Goal: Information Seeking & Learning: Learn about a topic

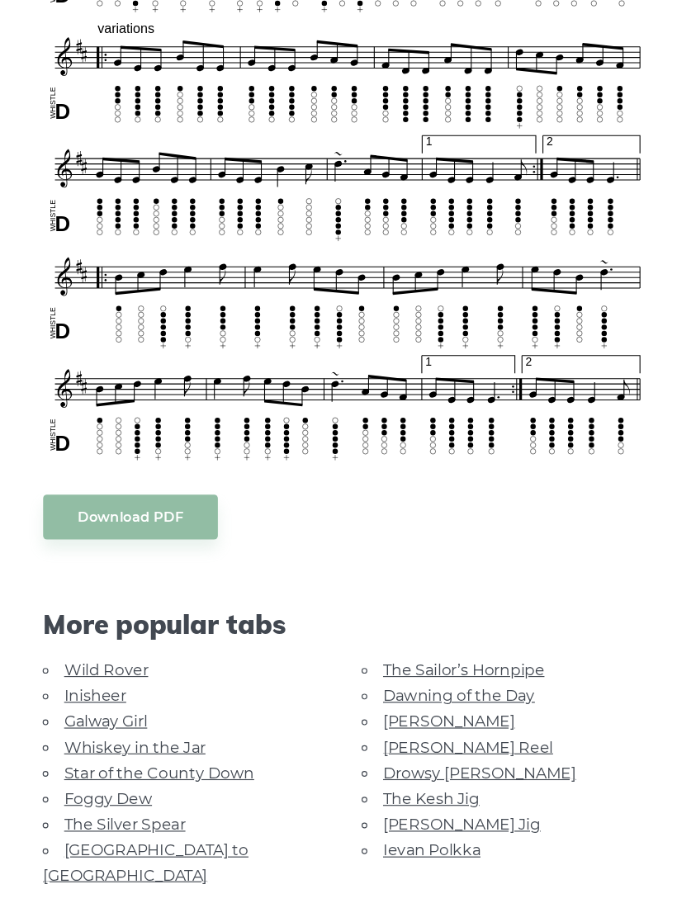
scroll to position [816, 0]
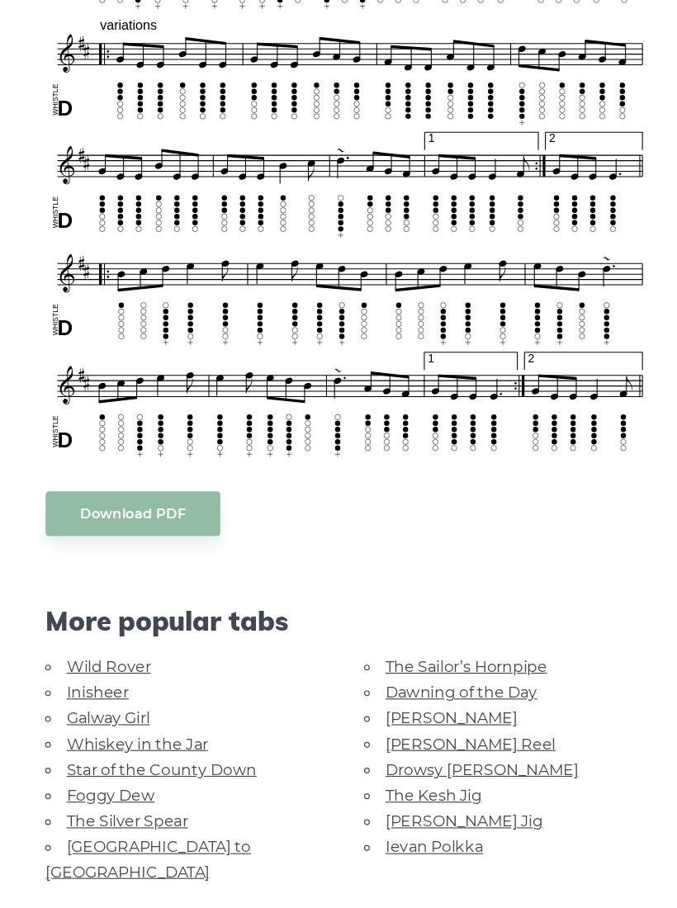
click at [94, 712] on link "Galway Girl" at bounding box center [129, 720] width 72 height 16
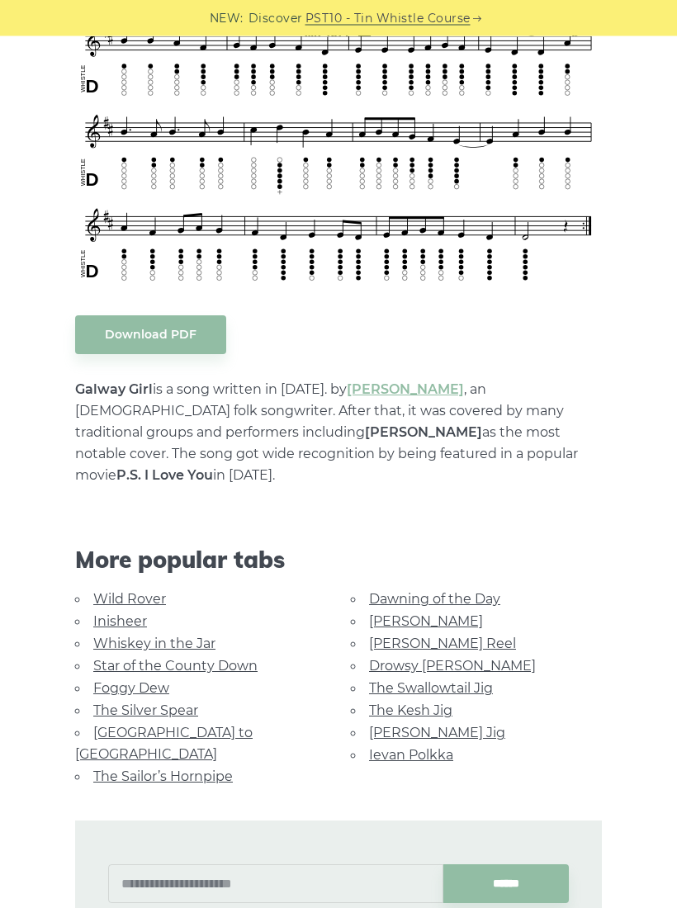
scroll to position [611, 0]
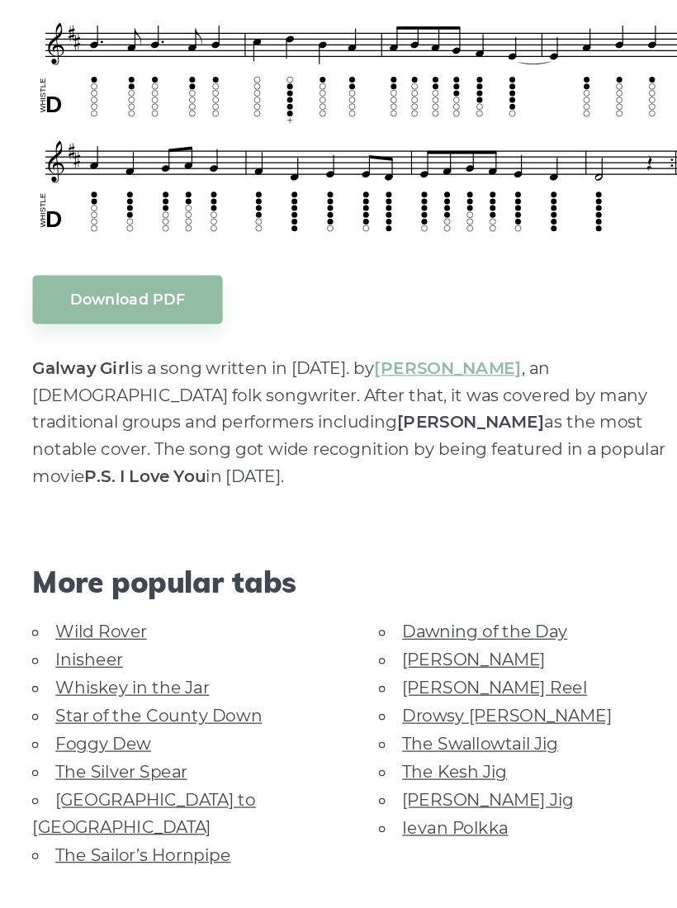
click at [185, 643] on link "Star of the County Down" at bounding box center [175, 651] width 164 height 16
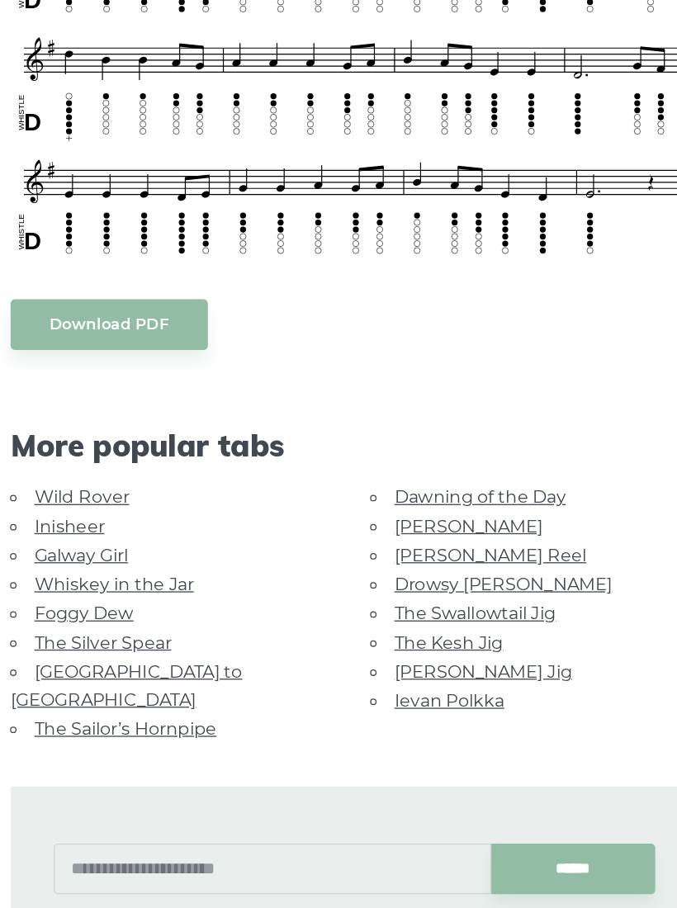
scroll to position [491, 0]
click at [369, 675] on link "The Kesh Jig" at bounding box center [410, 683] width 83 height 16
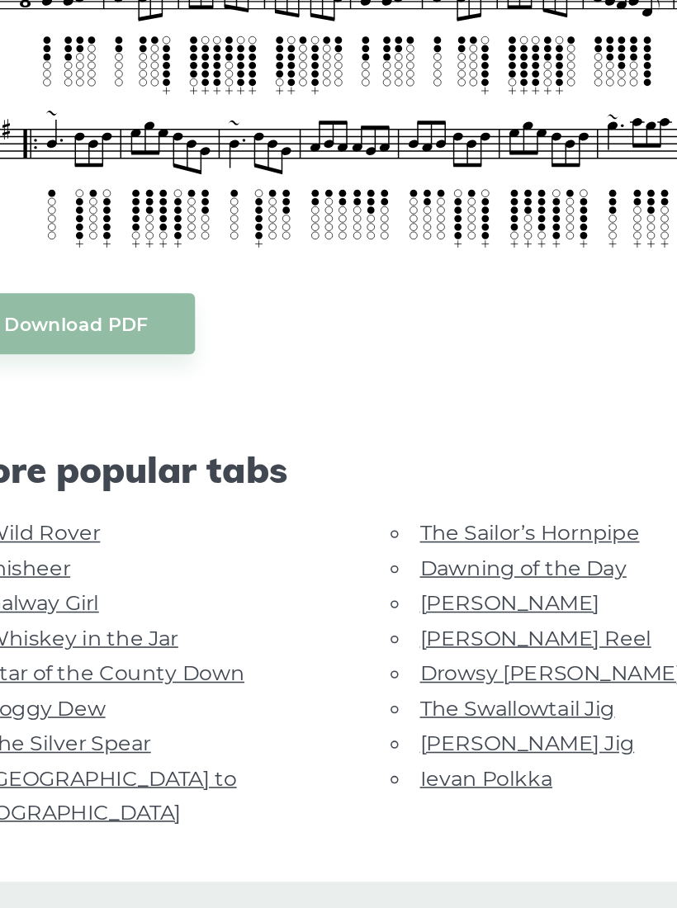
scroll to position [273, 0]
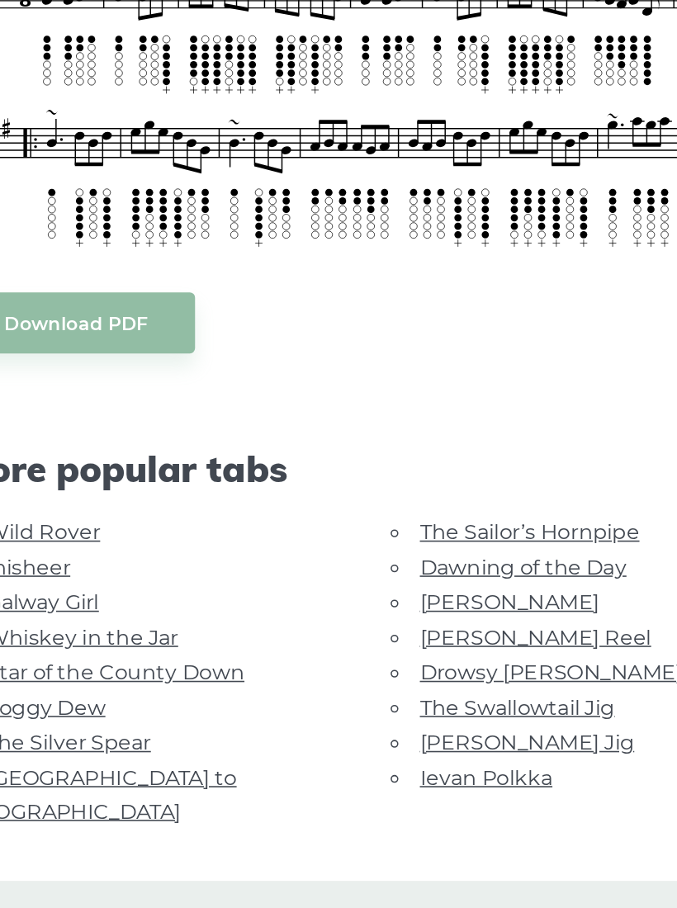
click at [369, 755] on link "The Swallowtail Jig" at bounding box center [431, 763] width 124 height 16
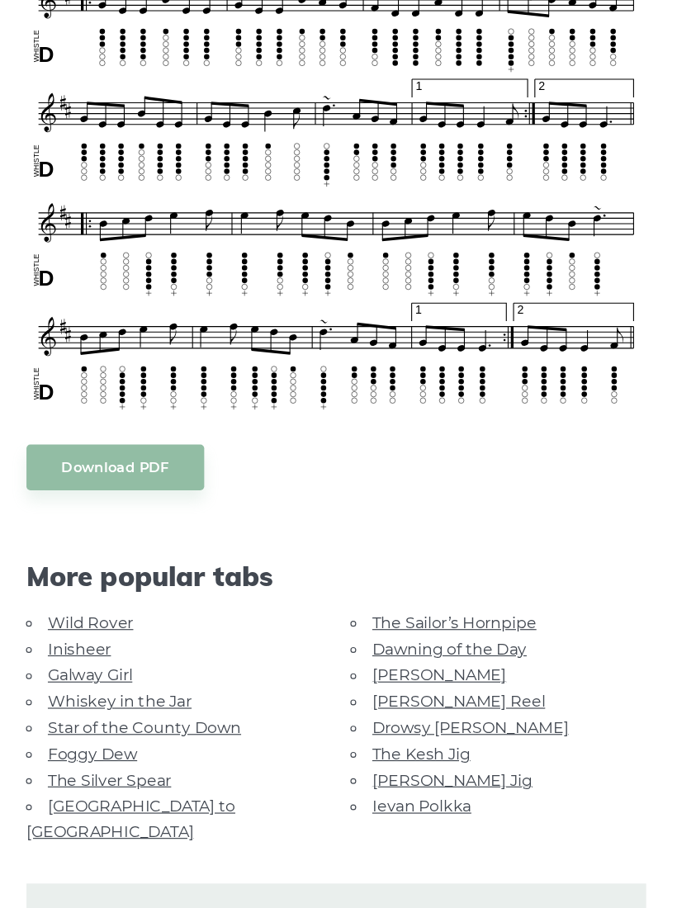
scroll to position [851, 0]
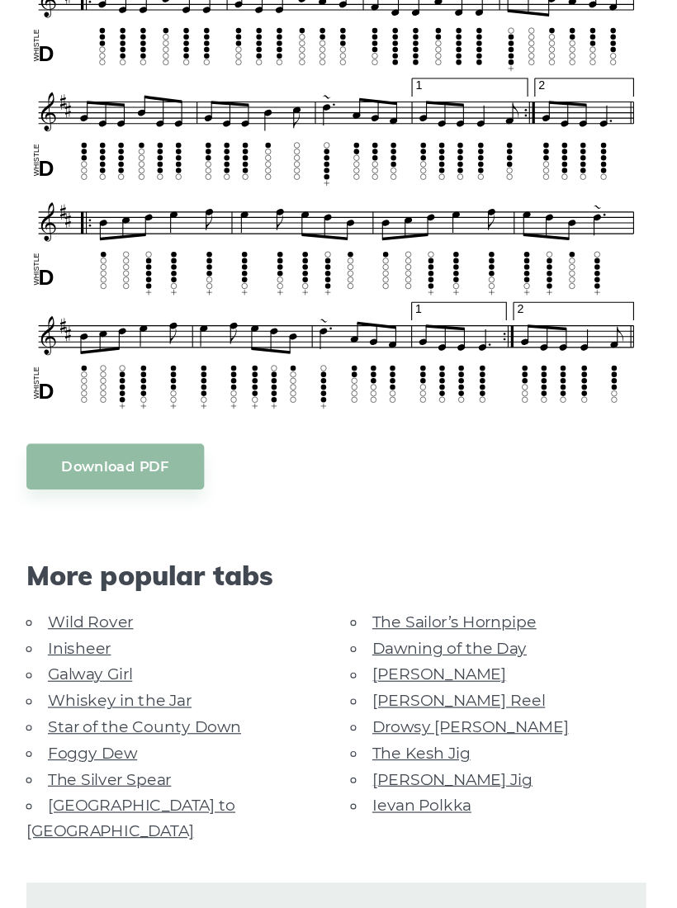
click at [351, 696] on li "[PERSON_NAME] Reel" at bounding box center [476, 707] width 251 height 22
click at [369, 700] on link "[PERSON_NAME] Reel" at bounding box center [442, 708] width 147 height 16
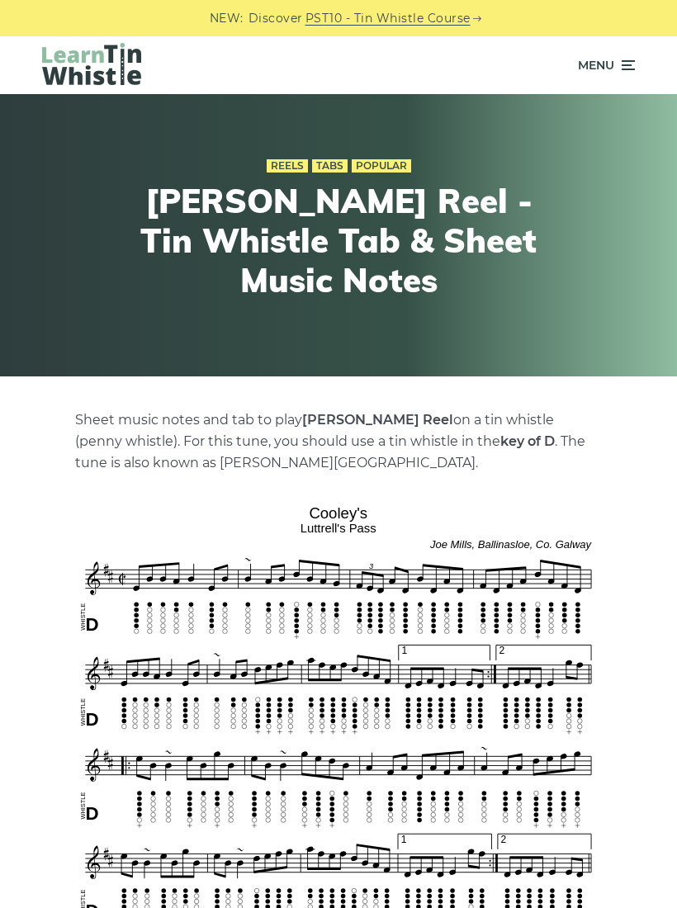
click at [615, 65] on span "Menu" at bounding box center [606, 65] width 57 height 41
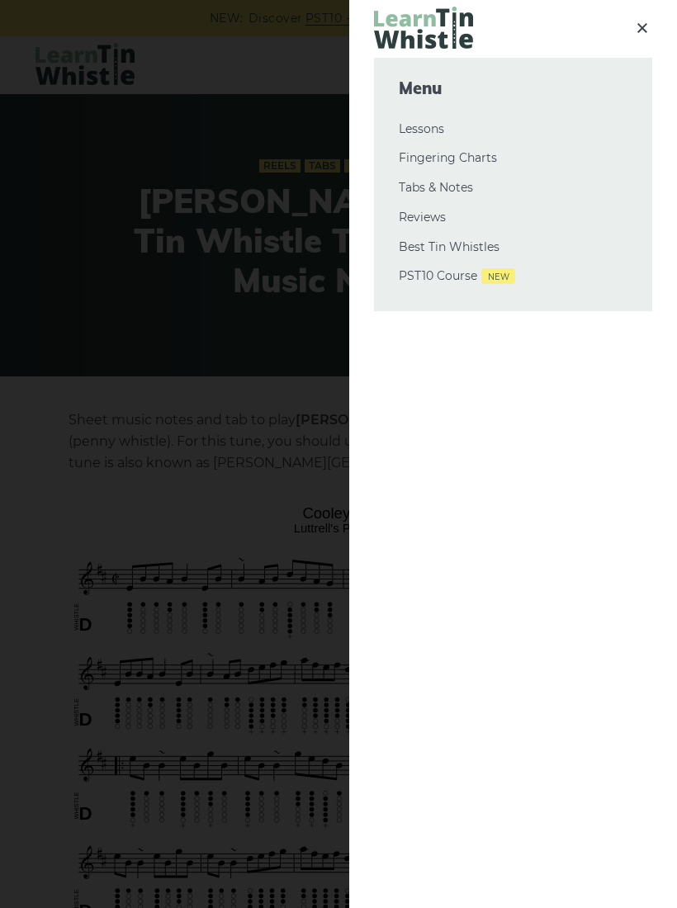
click at [407, 190] on link "Tabs & Notes" at bounding box center [513, 188] width 229 height 20
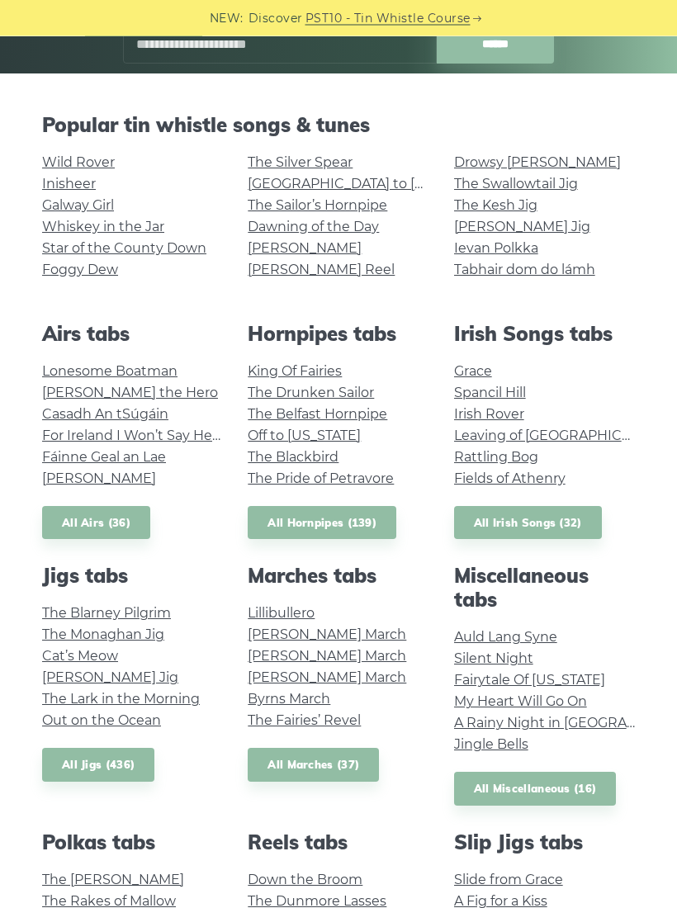
scroll to position [303, 0]
click at [540, 475] on link "Fields of Athenry" at bounding box center [509, 478] width 111 height 16
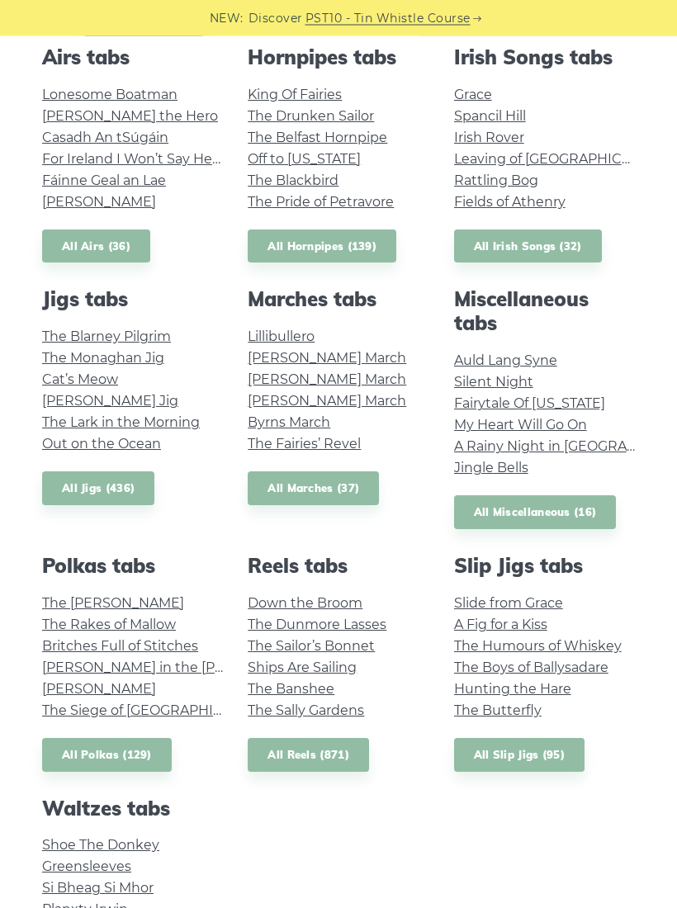
scroll to position [579, 0]
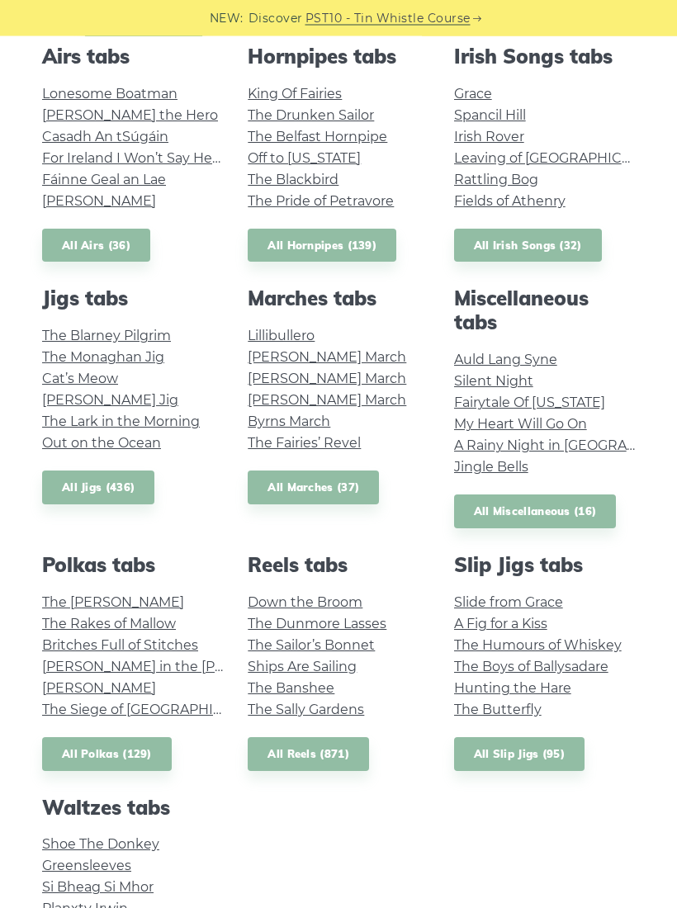
click at [546, 616] on link "A Fig for a Kiss" at bounding box center [500, 624] width 93 height 16
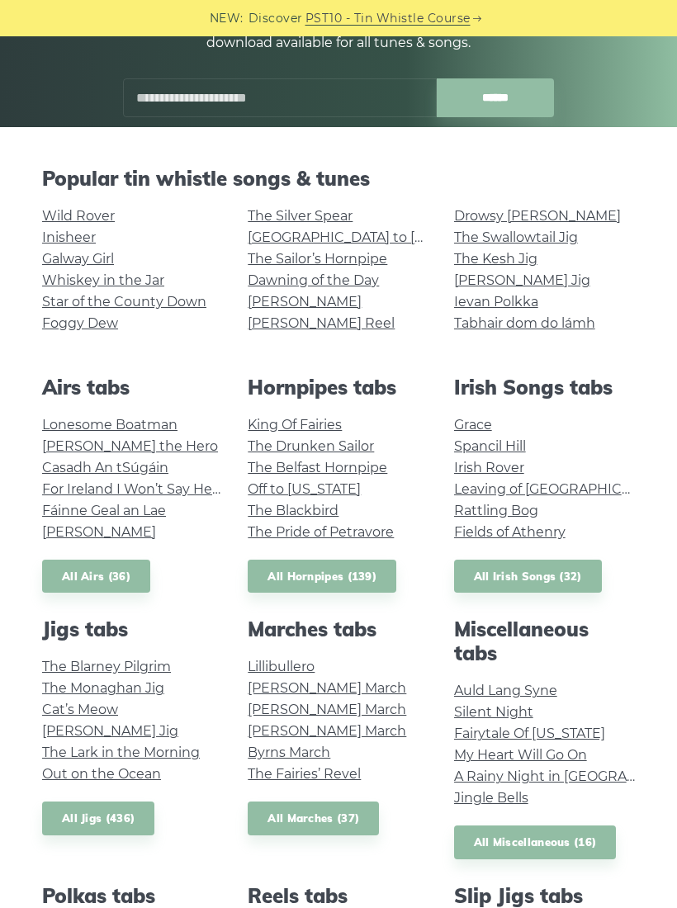
scroll to position [248, 0]
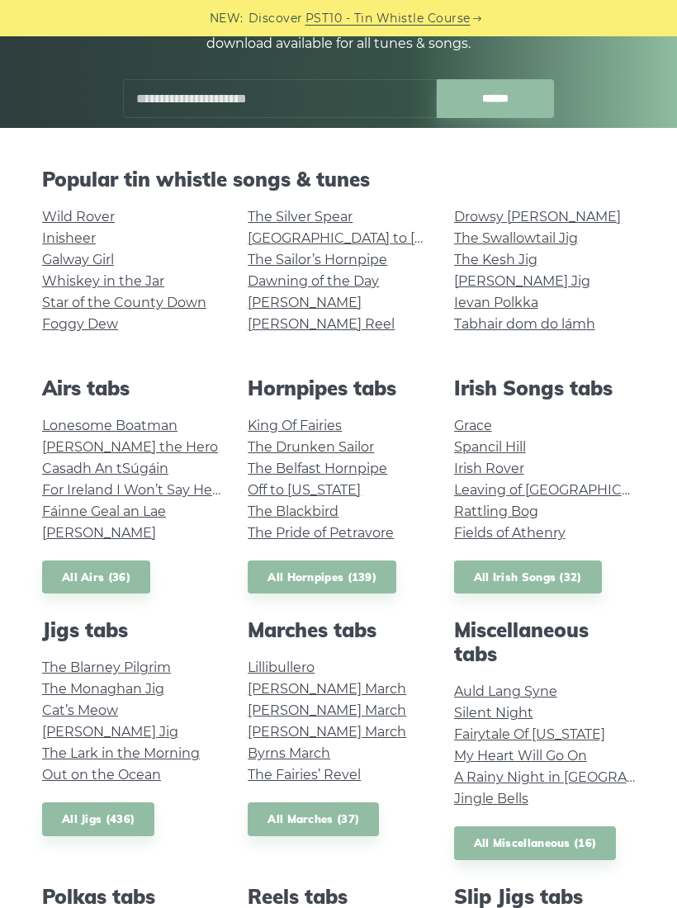
click at [568, 579] on link "All Irish Songs (32)" at bounding box center [528, 577] width 148 height 34
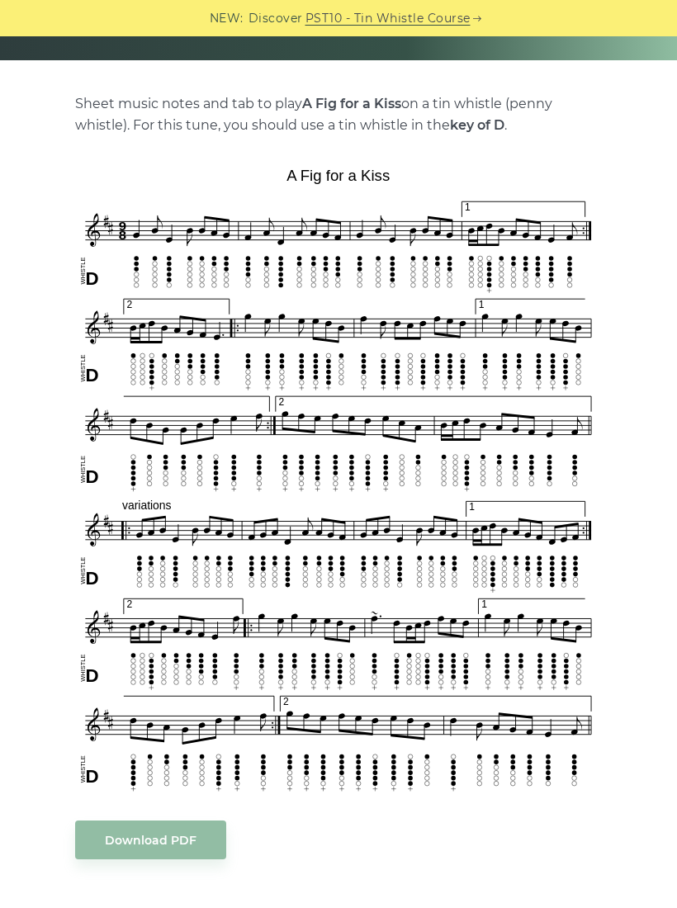
scroll to position [314, 0]
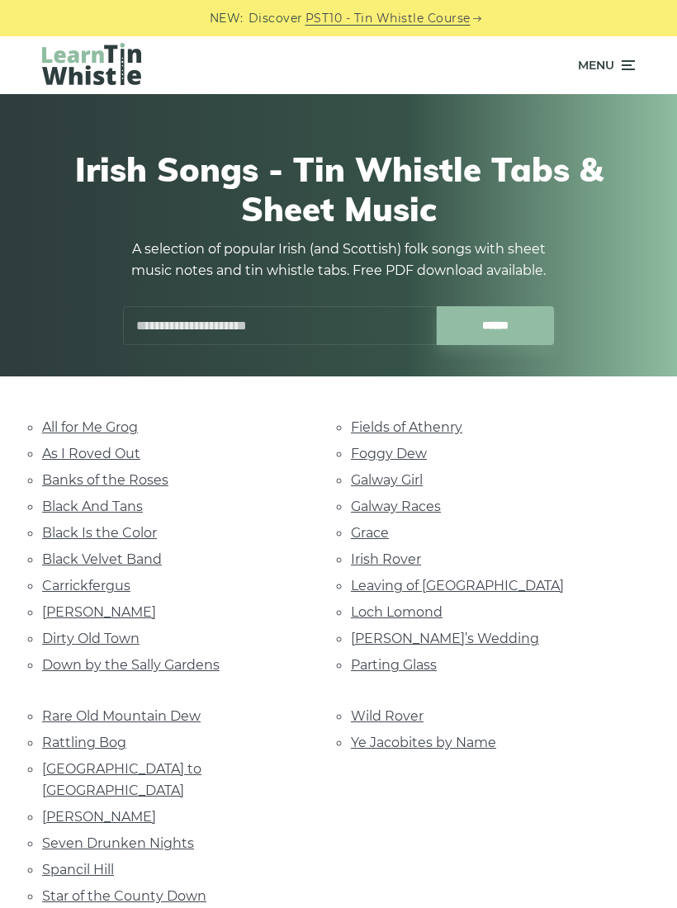
click at [70, 422] on link "All for Me Grog" at bounding box center [90, 427] width 96 height 16
click at [466, 586] on link "Leaving of Liverpool" at bounding box center [457, 586] width 213 height 16
click at [354, 662] on link "Parting Glass" at bounding box center [394, 665] width 86 height 16
click at [356, 634] on link "Marie’s Wedding" at bounding box center [445, 638] width 188 height 16
click at [351, 604] on link "Loch Lomond" at bounding box center [397, 612] width 92 height 16
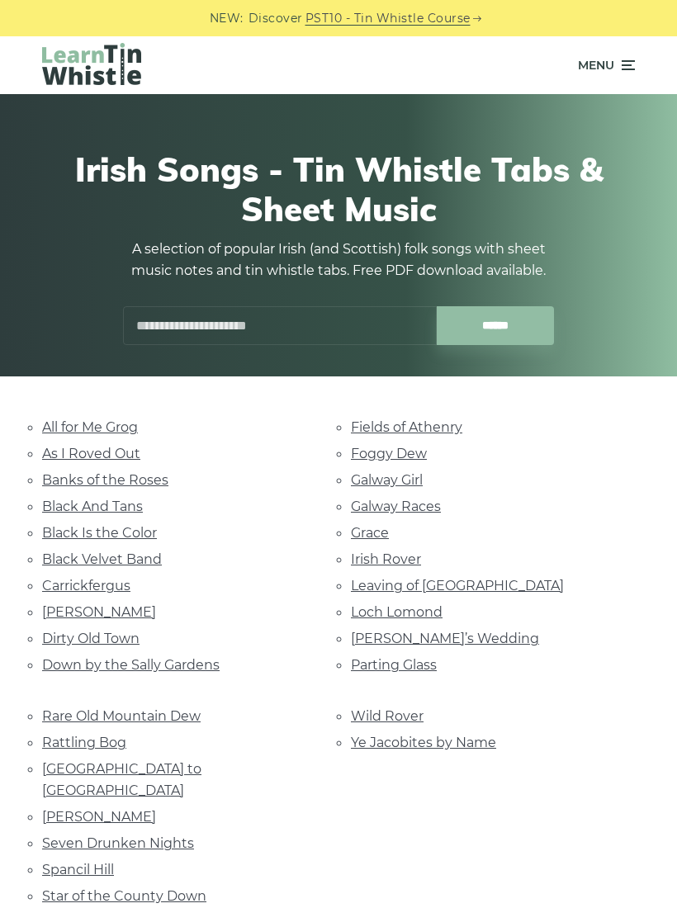
click at [358, 581] on link "Leaving of Liverpool" at bounding box center [457, 586] width 213 height 16
click at [351, 529] on link "Grace" at bounding box center [370, 533] width 38 height 16
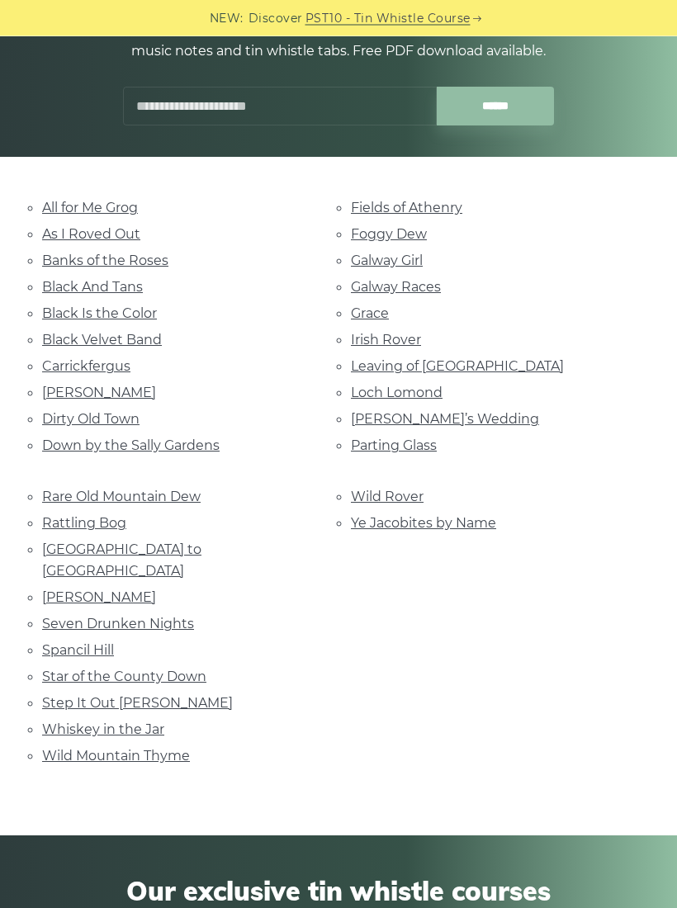
scroll to position [219, 0]
click at [59, 748] on link "Wild Mountain Thyme" at bounding box center [116, 756] width 148 height 16
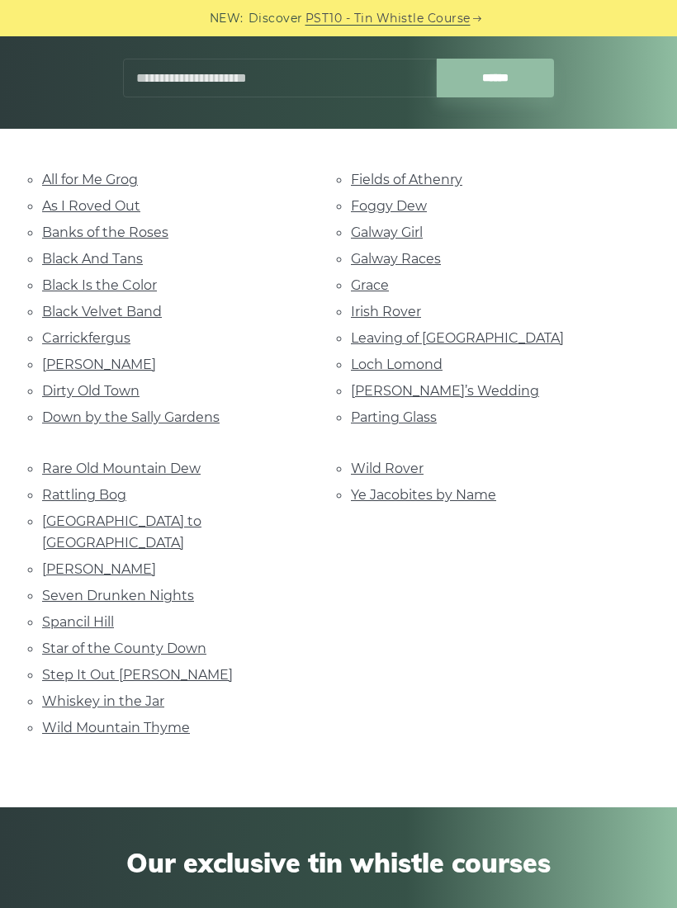
click at [65, 667] on link "Step It Out Mary" at bounding box center [137, 675] width 191 height 16
click at [46, 614] on link "Spancil Hill" at bounding box center [78, 622] width 72 height 16
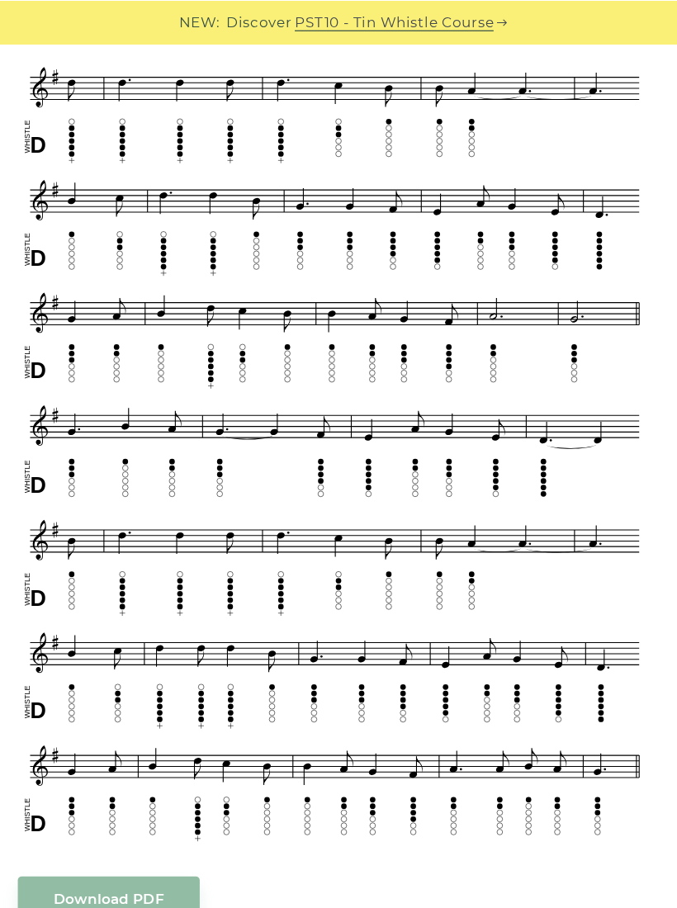
scroll to position [564, 0]
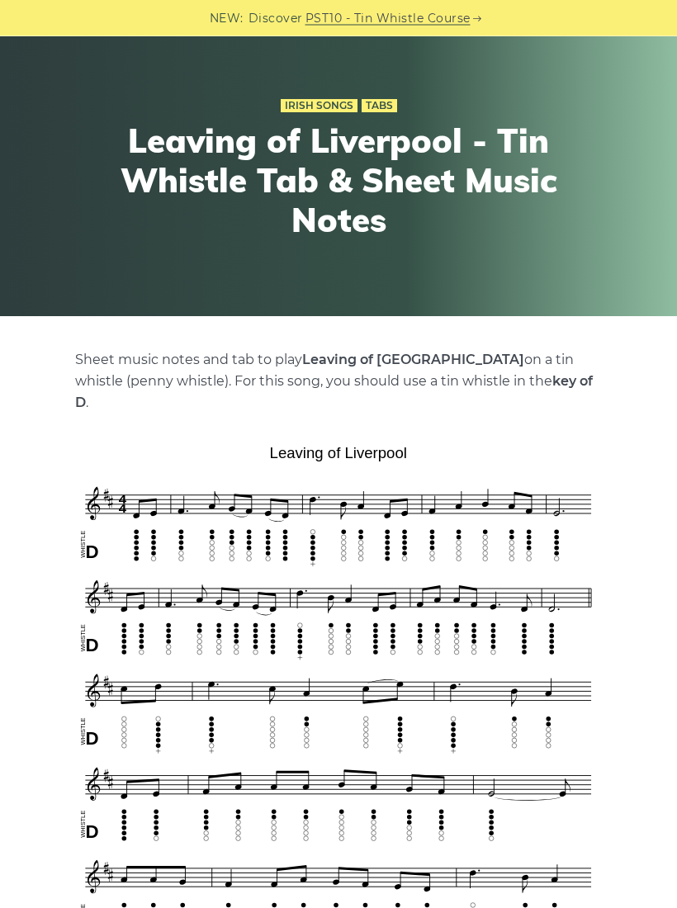
scroll to position [49, 0]
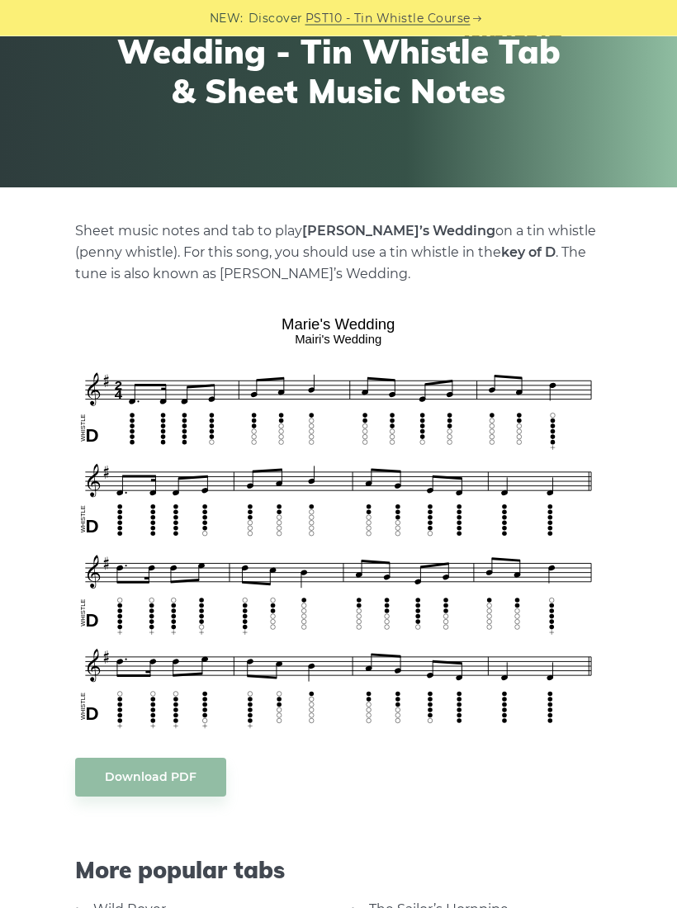
scroll to position [183, 0]
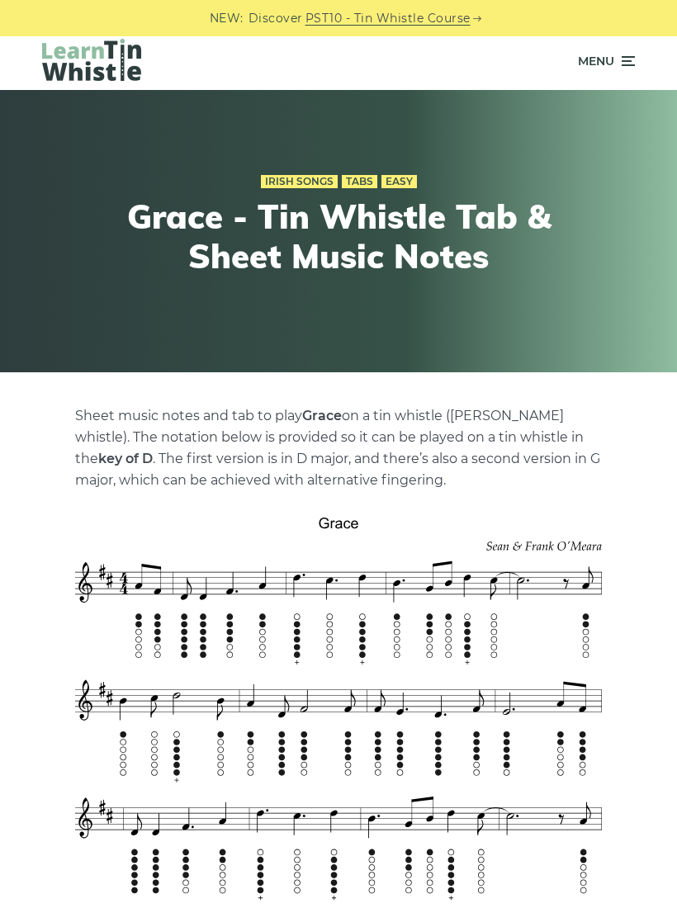
scroll to position [2, 0]
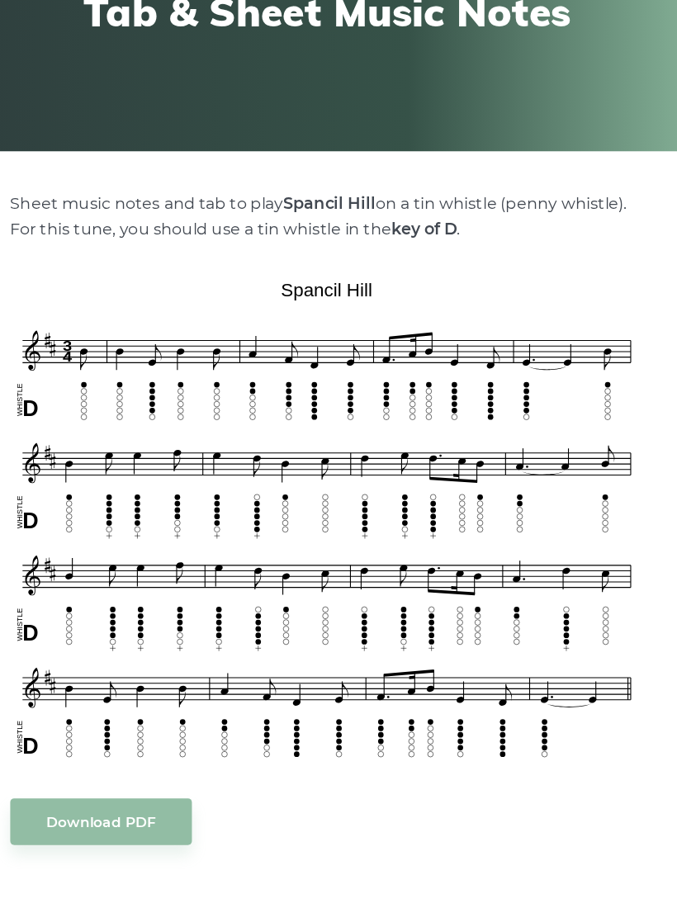
scroll to position [121, 0]
